Goal: Task Accomplishment & Management: Complete application form

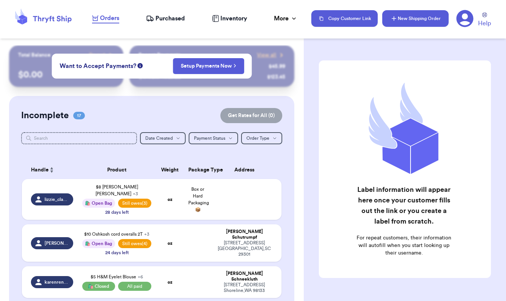
click at [393, 22] on icon "button" at bounding box center [394, 19] width 8 height 8
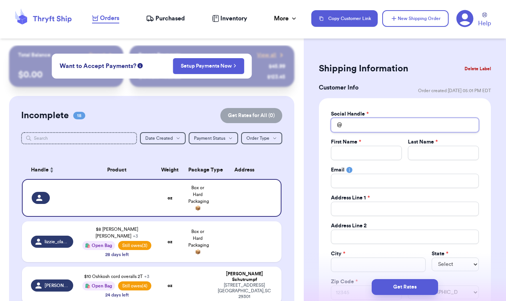
click at [349, 128] on input "Total Amount Paid" at bounding box center [405, 125] width 148 height 14
type input "s"
type input "sp"
type input "spr"
type input "spri"
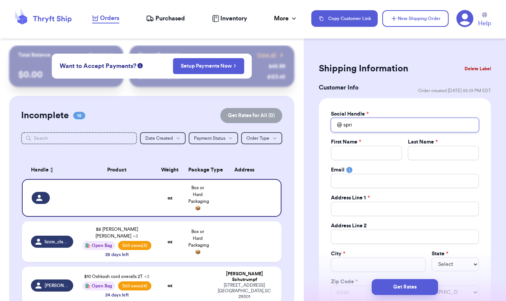
type input "sprin"
type input "spring"
type input "springf"
type input "springfi"
type input "springfie"
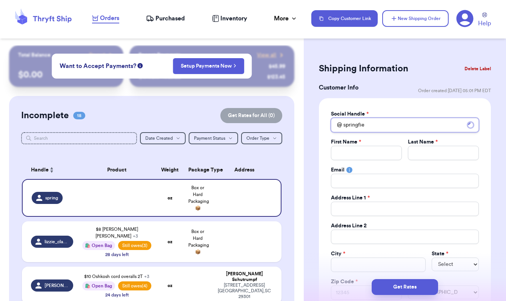
type input "springfiel"
type input "[GEOGRAPHIC_DATA]"
type input "springfields"
type input "springfieldsp"
type input "springfieldspr"
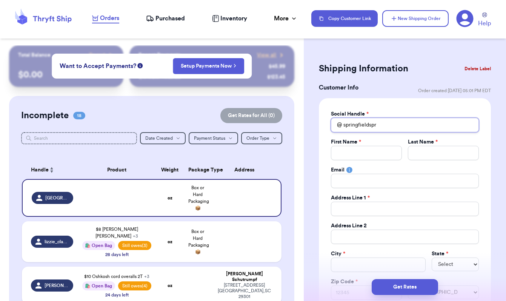
type input "springfieldspro"
type input "springfieldsprou"
type input "springfieldsprout"
type input "springfieldsprouts"
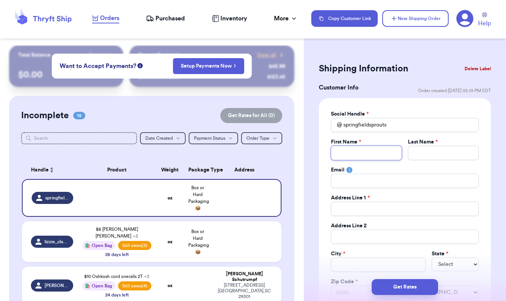
type input "B"
click at [449, 107] on div "Social Handle * @ springfieldsprouts First Name * Last Name * Email Address Lin…" at bounding box center [405, 211] width 172 height 227
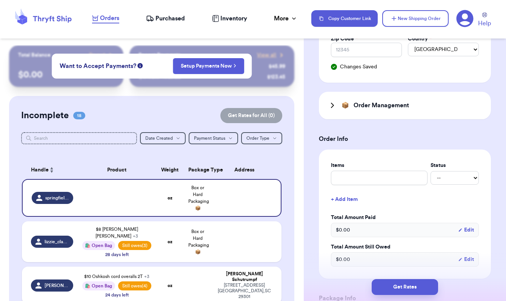
scroll to position [243, 0]
type input "$"
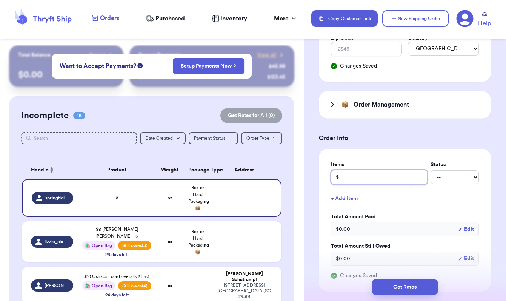
type input "$6"
type input "$6 G"
type input "$6 Ga"
type input "$6 Gap"
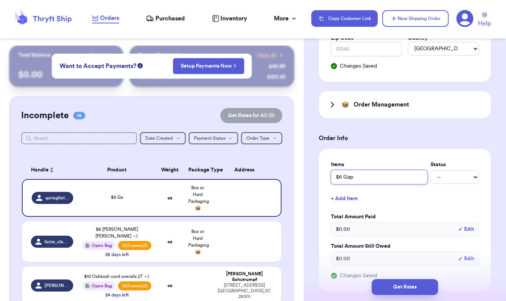
type input "$6 Gap"
type input "$6 Gap f"
type input "$6 Gap fl"
type input "$6 Gap f"
type input "$6 Gap"
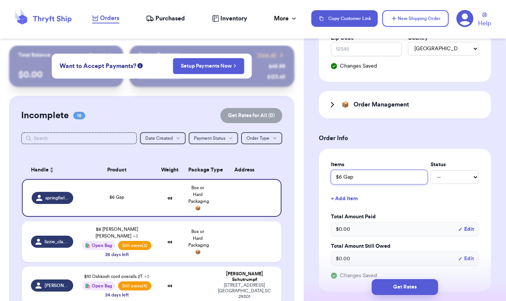
type input "$6 Gap F"
type input "$6 Gap [GEOGRAPHIC_DATA]"
type input "$6 Gap FLo"
type input "$6 Gap [PERSON_NAME]"
type input "$6 Gap FLo"
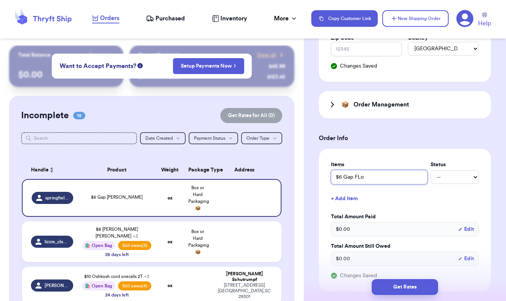
type input "$6 Gap [GEOGRAPHIC_DATA]"
type input "$6 Gap F"
type input "$6 Gap Fl"
type input "$6 Gap Flo"
type input "$6 Gap [PERSON_NAME]"
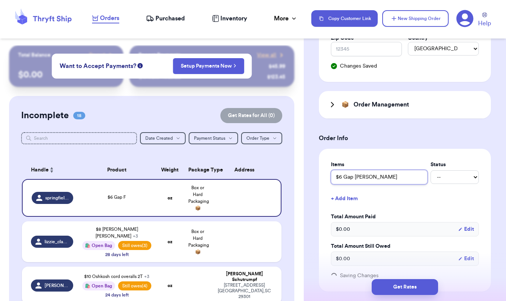
type input "$6 Gap Flora"
type input "$6 Gap Floral"
type input "$6 Gap Floral O"
type input "$6 Gap Floral On"
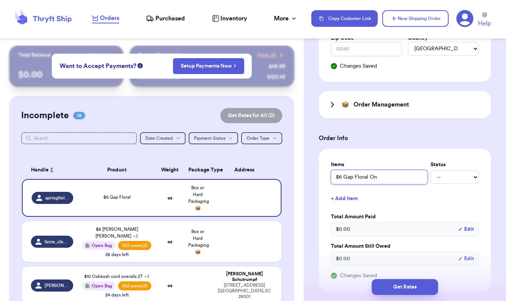
type input "$6 Gap Floral One"
type input "$6 Gap Floral On"
type input "$6 Gap Floral O"
type input "$6 Gap Floral"
type input "$6 Gap Floral B"
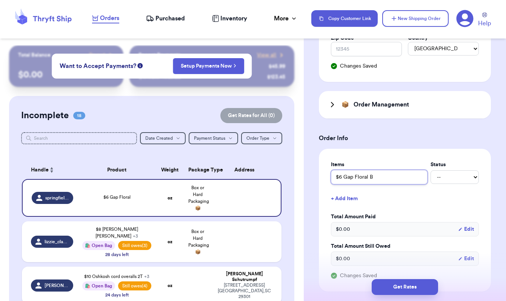
type input "$6 Gap Floral Bo"
type input "$6 Gap Floral Bod"
type input "$6 Gap Floral Body"
type input "$6 Gap Floral Bodys"
type input "$6 Gap Floral Bodysi"
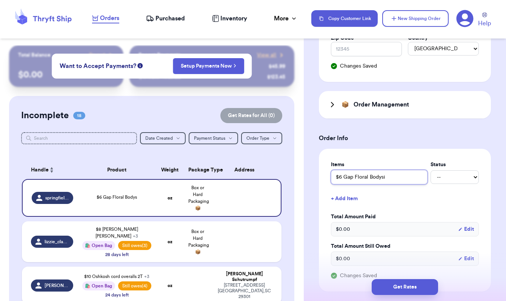
type input "$6 Gap Floral Bodys"
type input "$6 Gap Floral Bodysu"
type input "$6 Gap Floral Bodysui"
type input "$6 Gap Floral Bodysuit"
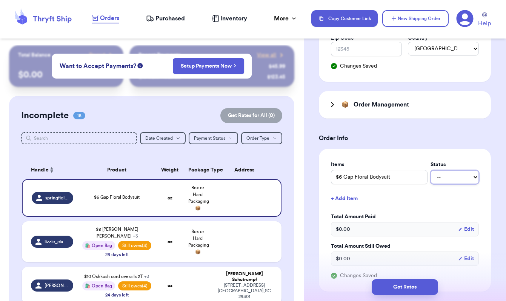
select select "unpaid"
click at [351, 199] on button "+ Add Item" at bounding box center [405, 198] width 154 height 17
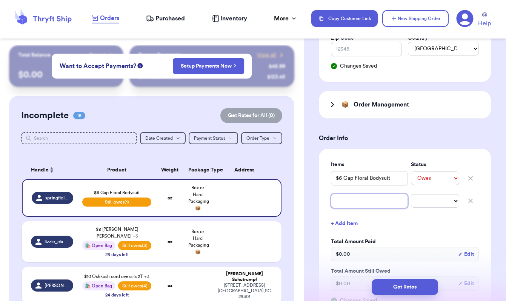
type input "O"
type input "ON"
type input "O"
type input "$"
type input "$2"
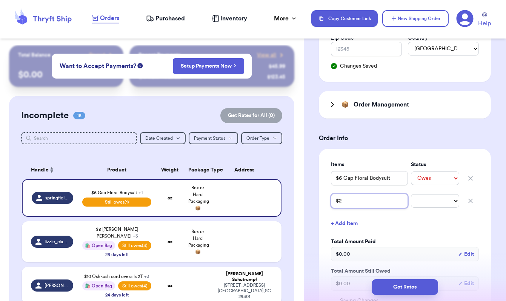
type input "$2."
type input "$2.5"
type input "$2.50"
type input "$2.50 O"
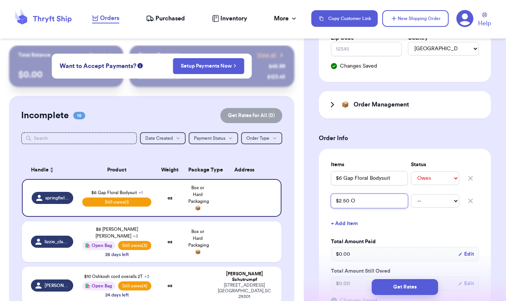
type input "$2.50 ON"
type input "$2.50 O"
type input "$2.50"
type input "$2.50 ("
type input "$2.50 (h"
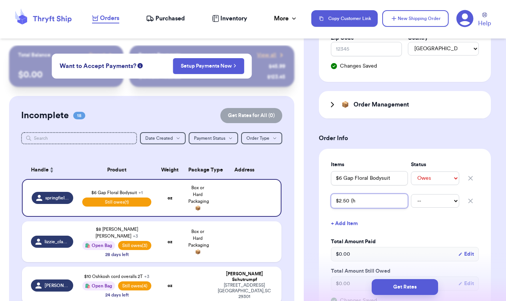
type input "$2.50 (ha"
type input "$2.50 (hal"
type input "$2.50 (half"
type input "$2.50 (halfo"
type input "$2.50 (halfof"
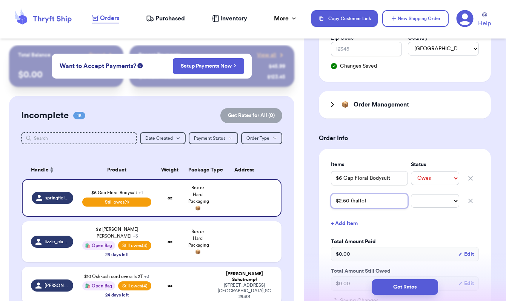
type input "$2.50 (halfoff"
type input "$2.50 (halfoff)"
type input "$2.50 (halfoff"
type input "$2.50 (halfof"
type input "$2.50 (halfo"
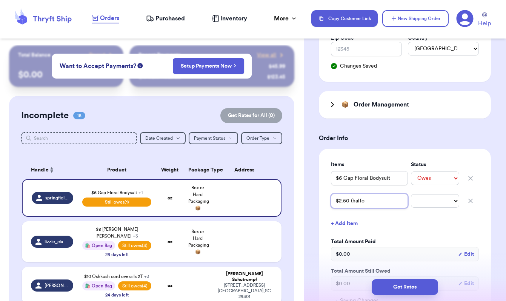
type input "$2.50 (half"
type input "$2.50 (hal"
type input "$2.50 (ha"
type input "$2.50 (h"
type input "$2.50 ("
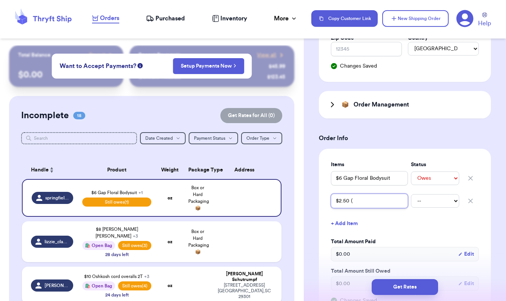
type input "$2.50 (h"
type input "$2.50 (ha"
type input "$2.50 (hal"
type input "$2.50 (half"
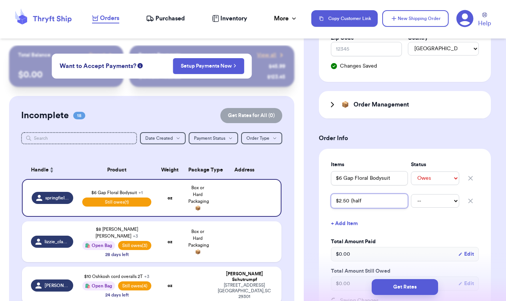
type input "$2.50 (half o"
type input "$2.50 (half of"
click at [352, 224] on button "+ Add Item" at bounding box center [405, 223] width 154 height 17
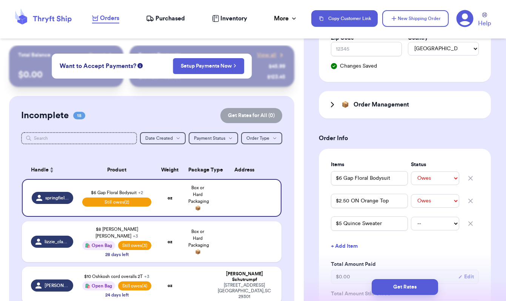
click at [345, 247] on button "+ Add Item" at bounding box center [405, 246] width 154 height 17
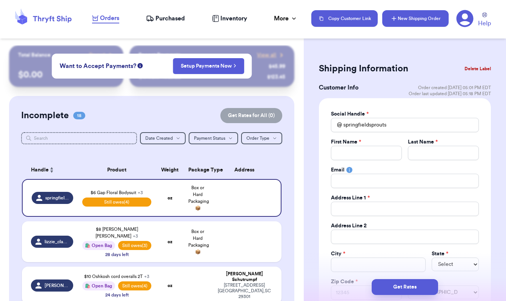
scroll to position [0, 0]
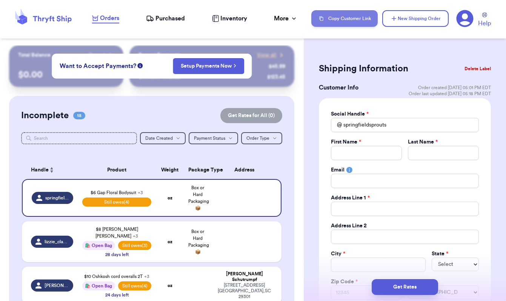
click at [339, 16] on button "Copy Customer Link" at bounding box center [344, 18] width 66 height 17
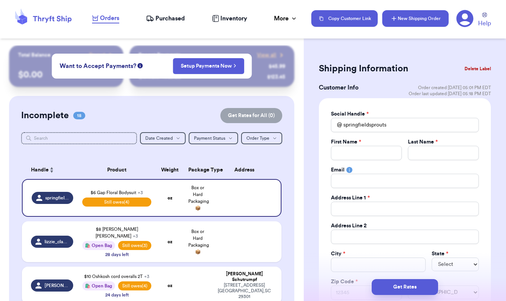
click at [411, 20] on button "New Shipping Order" at bounding box center [415, 18] width 66 height 17
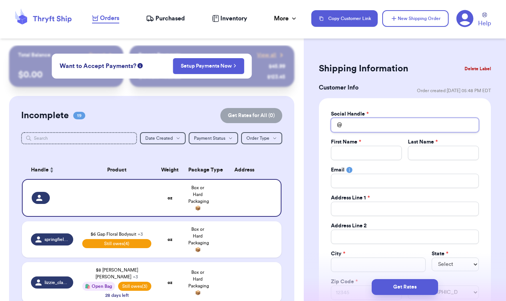
click at [358, 125] on input "Total Amount Paid" at bounding box center [405, 125] width 148 height 14
click at [346, 125] on input "[PERSON_NAME].[PERSON_NAME]" at bounding box center [405, 125] width 148 height 14
click at [394, 94] on div "Customer Info Order created: [DATE] 05:48 PM EDT" at bounding box center [405, 90] width 172 height 15
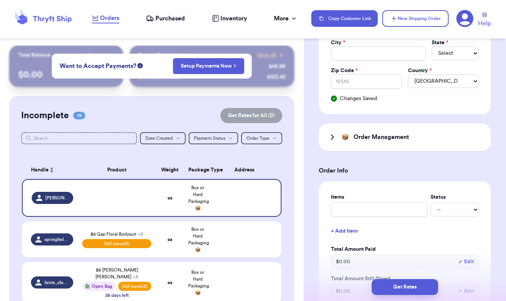
scroll to position [211, 0]
click at [354, 211] on input "text" at bounding box center [379, 209] width 97 height 14
click at [344, 210] on input "$3 Combi Mini Cardigan" at bounding box center [379, 209] width 97 height 14
click at [358, 230] on button "+ Add Item" at bounding box center [405, 230] width 154 height 17
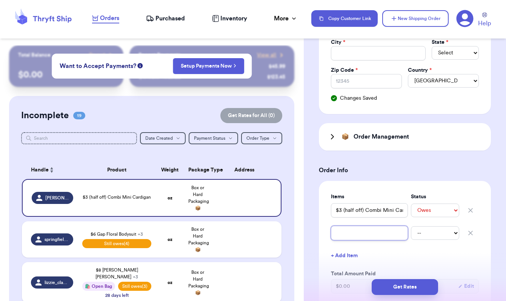
click at [357, 234] on input "text" at bounding box center [369, 233] width 77 height 14
drag, startPoint x: 348, startPoint y: 233, endPoint x: 318, endPoint y: 233, distance: 30.6
click at [316, 233] on div "Shipping Information Delete Label Customer Info Order created: [DATE] 05:48 PM …" at bounding box center [405, 264] width 202 height 861
click at [354, 254] on button "+ Add Item" at bounding box center [405, 255] width 154 height 17
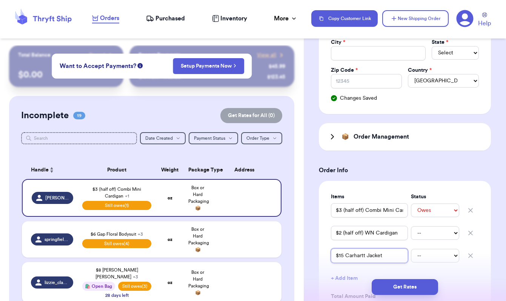
click at [346, 257] on input "$15 Carhartt Jacket" at bounding box center [369, 255] width 77 height 14
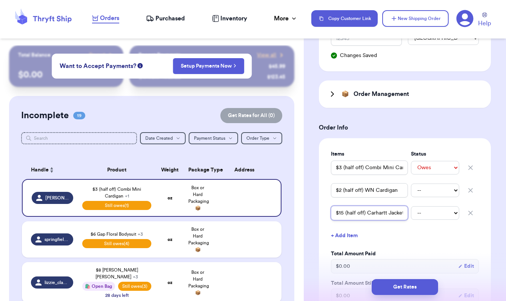
scroll to position [262, 0]
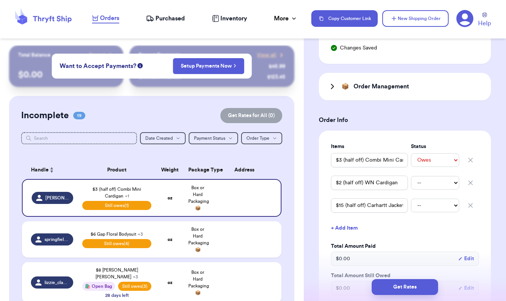
click at [350, 228] on button "+ Add Item" at bounding box center [405, 228] width 154 height 17
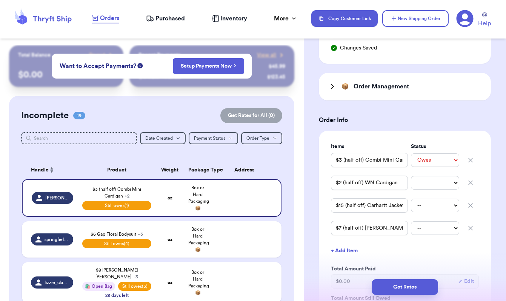
click at [349, 253] on button "+ Add Item" at bounding box center [405, 250] width 154 height 17
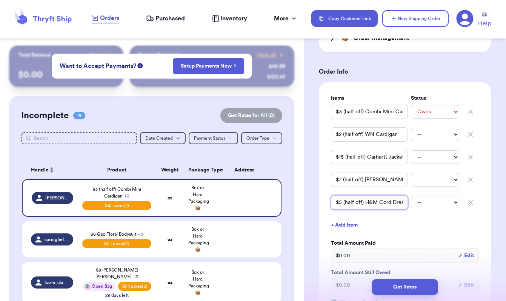
scroll to position [328, 0]
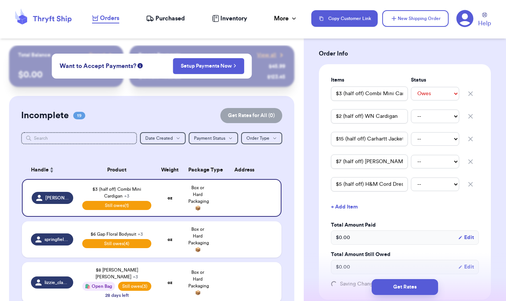
click at [348, 208] on button "+ Add Item" at bounding box center [405, 207] width 154 height 17
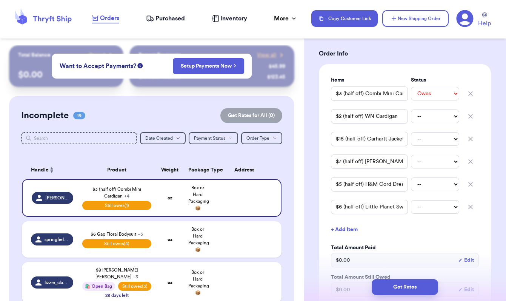
click at [348, 229] on button "+ Add Item" at bounding box center [405, 229] width 154 height 17
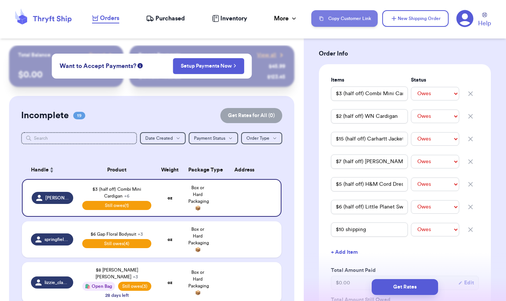
click at [351, 18] on button "Copy Customer Link" at bounding box center [344, 18] width 66 height 17
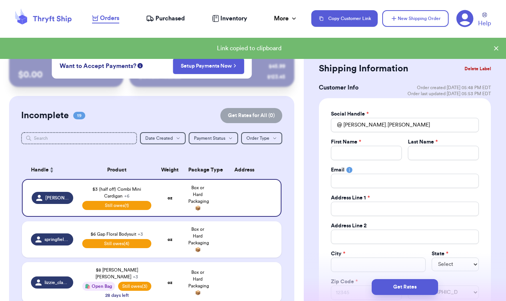
scroll to position [0, 0]
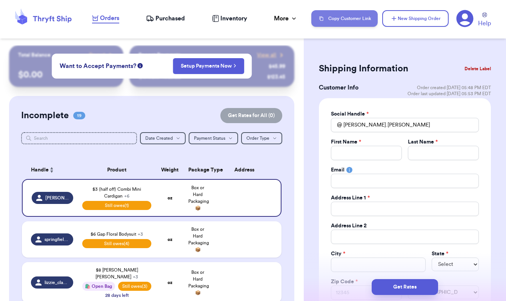
click at [347, 19] on button "Copy Customer Link" at bounding box center [344, 18] width 66 height 17
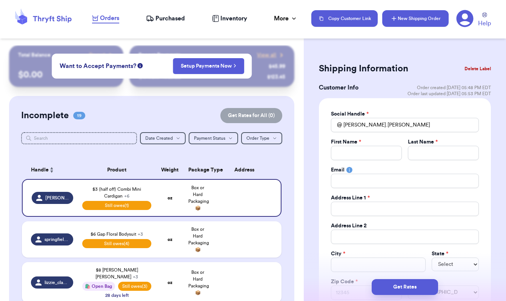
click at [395, 20] on icon "button" at bounding box center [394, 19] width 8 height 8
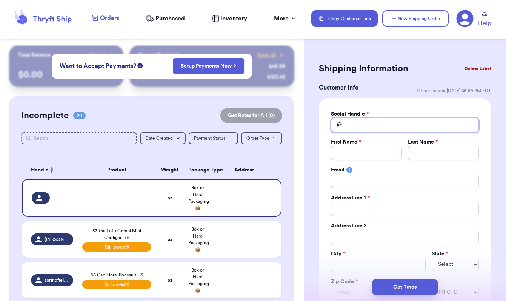
click at [369, 123] on input "Total Amount Paid" at bounding box center [405, 125] width 148 height 14
click at [407, 87] on div "Customer Info Order created: [DATE] 05:59 PM EDT" at bounding box center [405, 90] width 172 height 15
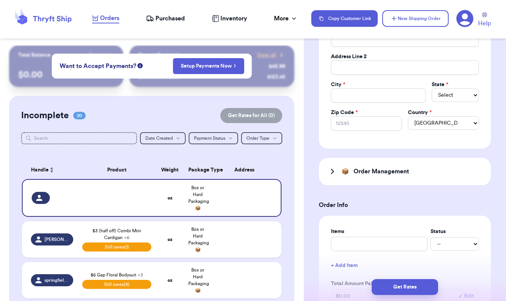
scroll to position [247, 0]
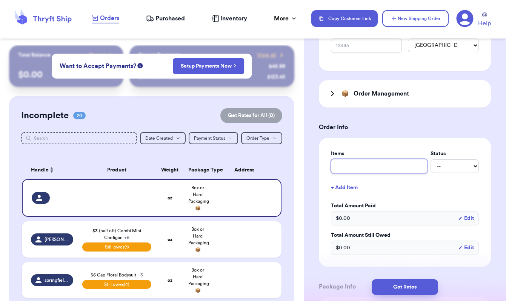
click at [367, 170] on input "text" at bounding box center [379, 166] width 97 height 14
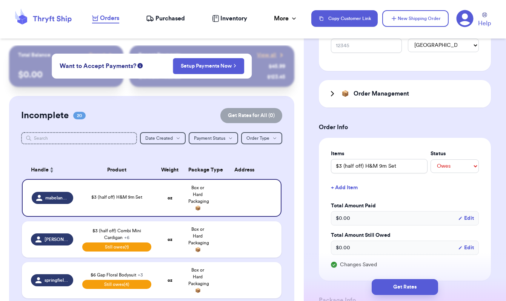
click at [355, 189] on button "+ Add Item" at bounding box center [405, 187] width 154 height 17
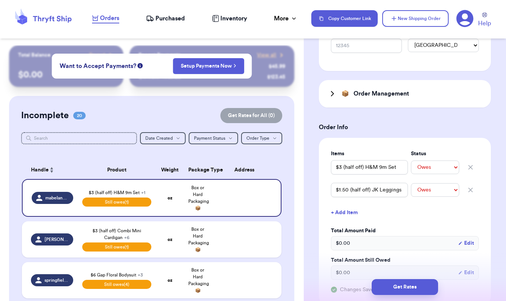
click at [343, 213] on button "+ Add Item" at bounding box center [405, 212] width 154 height 17
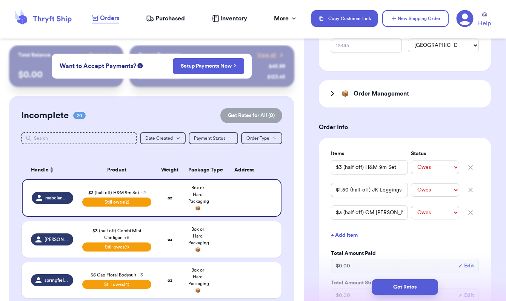
click at [354, 238] on button "+ Add Item" at bounding box center [405, 235] width 154 height 17
